Goal: Check status: Check status

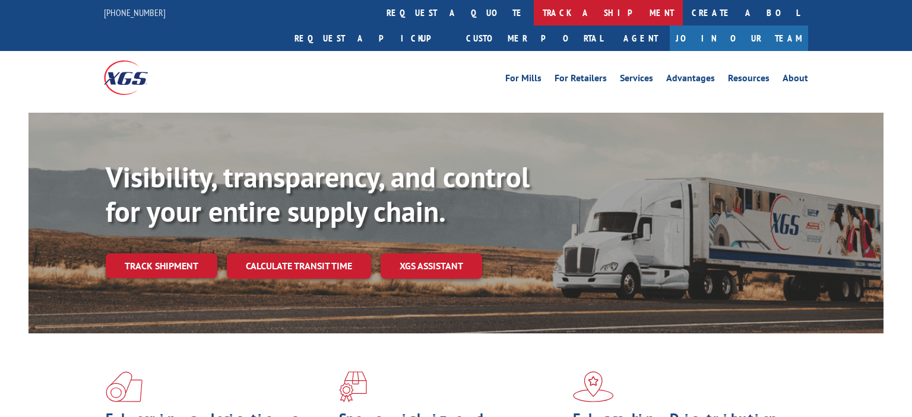
click at [534, 11] on link "track a shipment" at bounding box center [608, 13] width 149 height 26
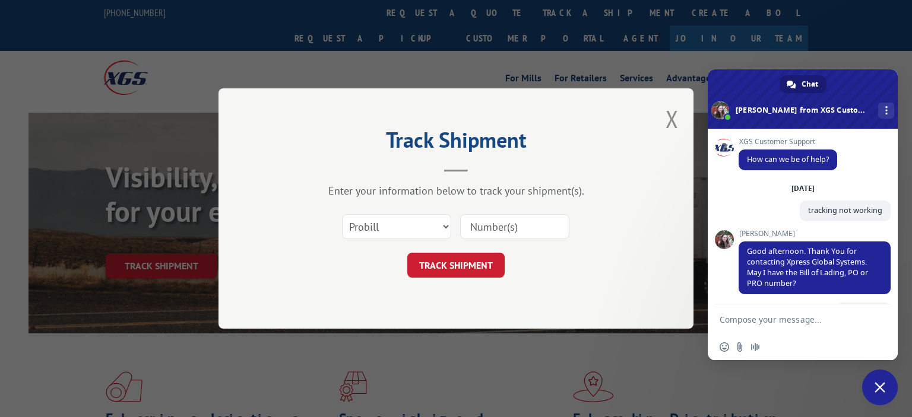
scroll to position [227, 0]
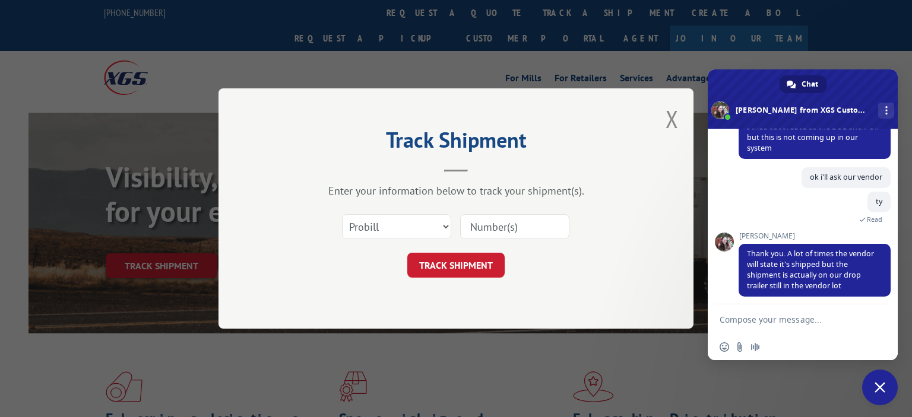
paste input "936073305"
type input "936073305"
click at [464, 270] on button "TRACK SHIPMENT" at bounding box center [455, 265] width 97 height 25
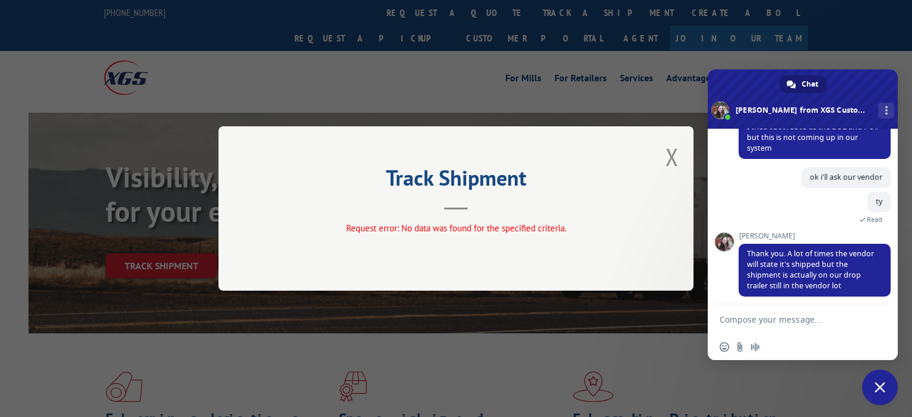
click at [762, 319] on textarea "Compose your message..." at bounding box center [790, 320] width 140 height 10
type textarea "from over a week ago?"
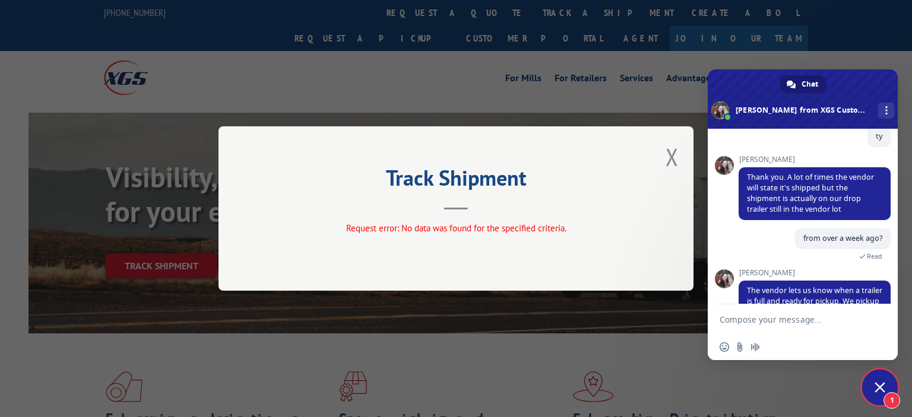
scroll to position [344, 0]
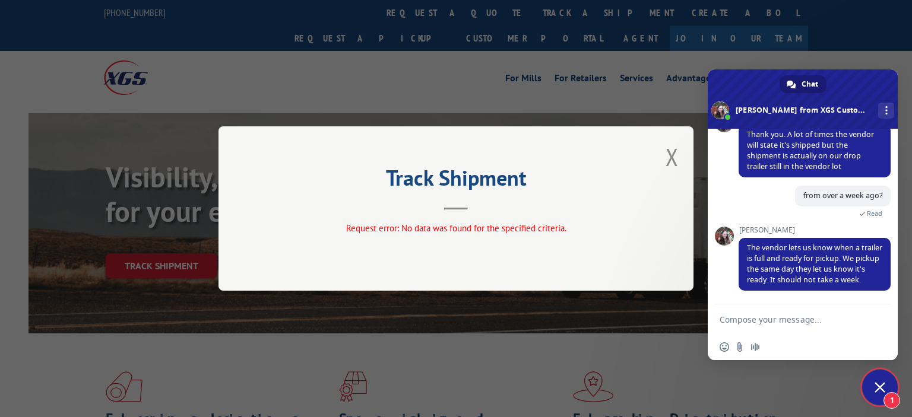
click at [797, 217] on div "from over a week ago? 2 minutes ago Read" at bounding box center [815, 206] width 152 height 40
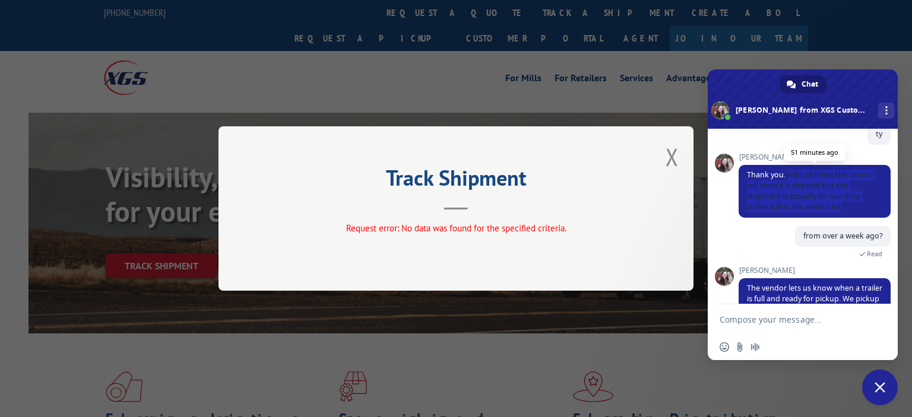
drag, startPoint x: 788, startPoint y: 180, endPoint x: 828, endPoint y: 216, distance: 53.0
click at [828, 216] on span "Thank you. A lot of times the vendor will state it's shipped but the shipment i…" at bounding box center [815, 191] width 152 height 53
copy span "A lot of times the vendor will state it's shipped but the shipment is actually …"
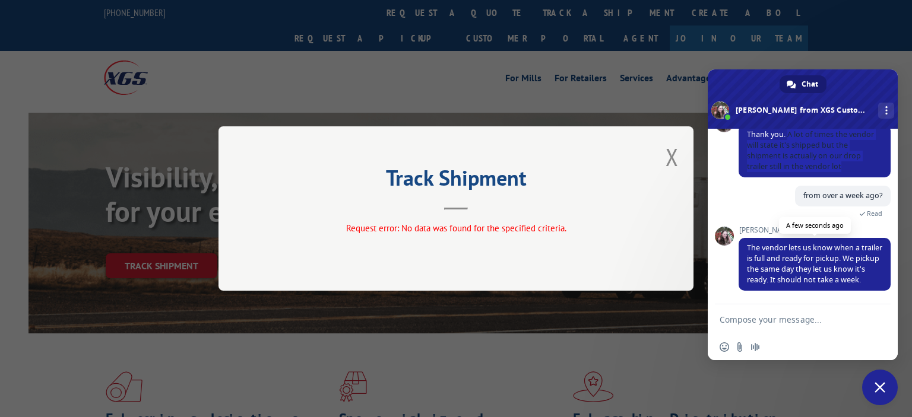
drag, startPoint x: 816, startPoint y: 300, endPoint x: 790, endPoint y: 257, distance: 50.6
click at [816, 300] on div "[PERSON_NAME] The vendor lets us know when a trailer is full and ready for pick…" at bounding box center [815, 265] width 152 height 78
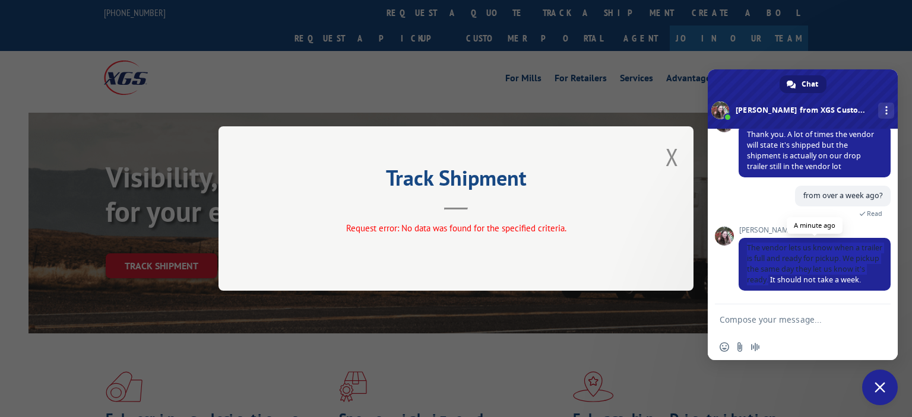
drag, startPoint x: 746, startPoint y: 246, endPoint x: 780, endPoint y: 281, distance: 48.3
click at [780, 281] on span "The vendor lets us know when a trailer is full and ready for pickup. We pickup …" at bounding box center [815, 264] width 152 height 53
copy span "The vendor lets us know when a trailer is full and ready for pickup. We pickup …"
